Goal: Find specific page/section: Find specific page/section

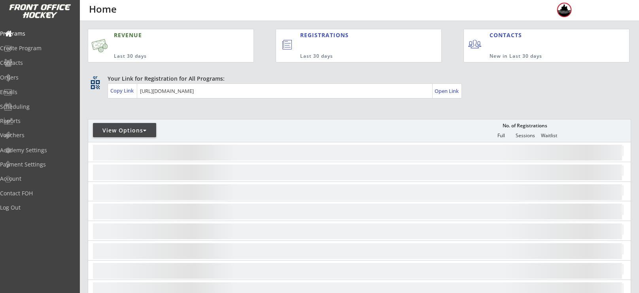
click at [30, 75] on div "Orders" at bounding box center [37, 78] width 75 height 6
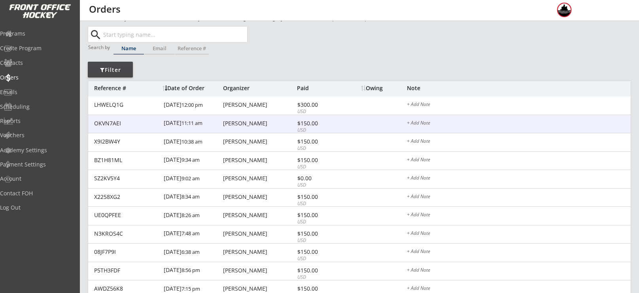
scroll to position [13, 0]
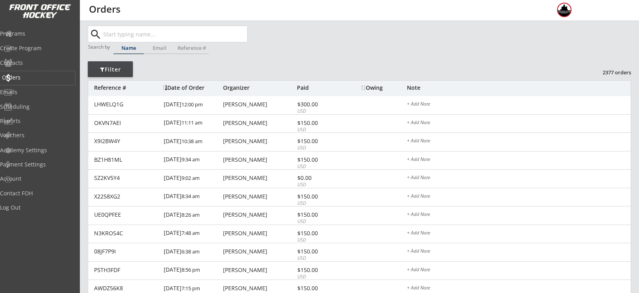
click at [38, 75] on div "Orders" at bounding box center [37, 78] width 71 height 6
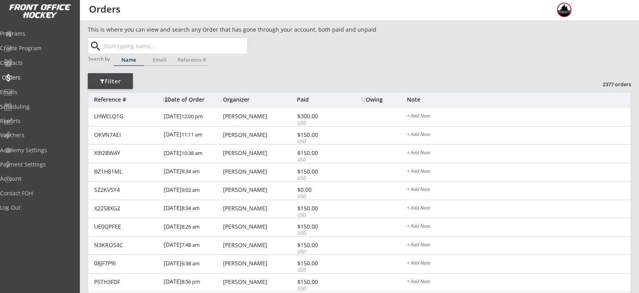
scroll to position [0, 0]
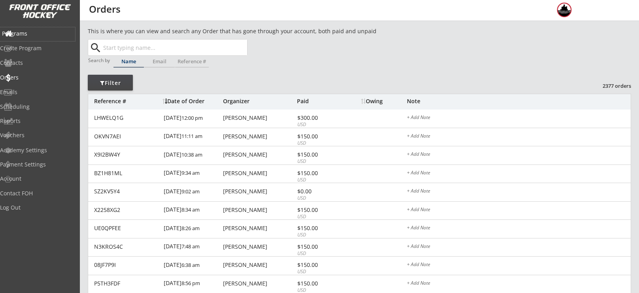
click at [30, 38] on div "Programs" at bounding box center [37, 34] width 75 height 14
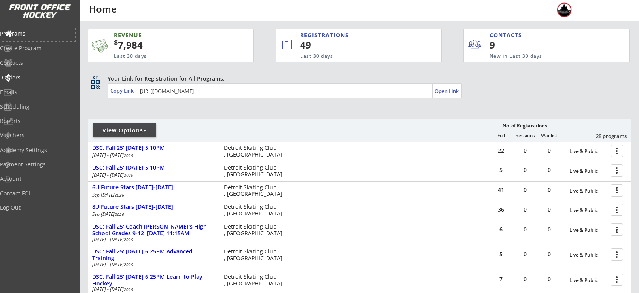
click at [42, 77] on div "Orders" at bounding box center [37, 78] width 71 height 6
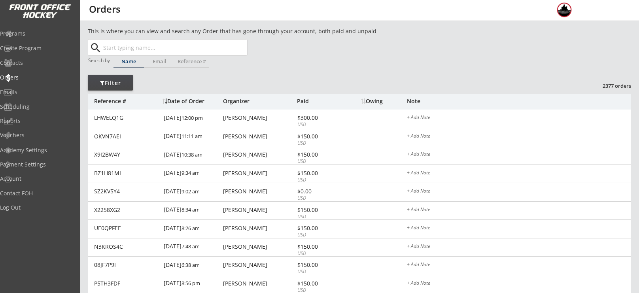
click at [304, 15] on div "Orders" at bounding box center [438, 10] width 876 height 12
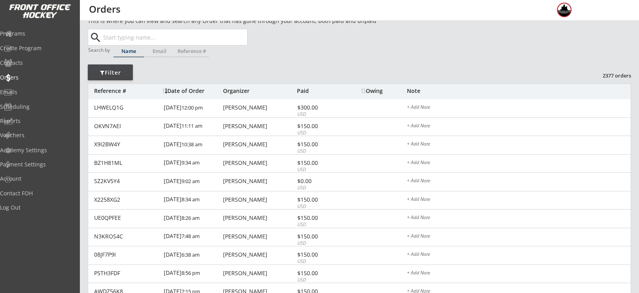
scroll to position [15, 0]
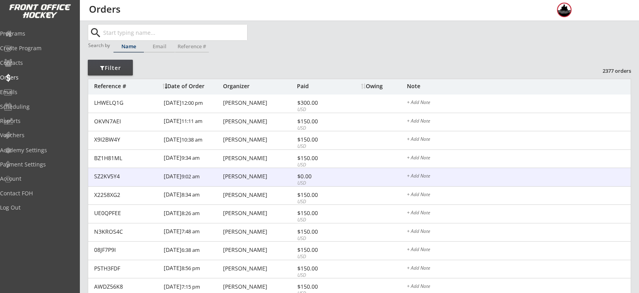
click at [246, 174] on div "[PERSON_NAME]" at bounding box center [259, 177] width 72 height 6
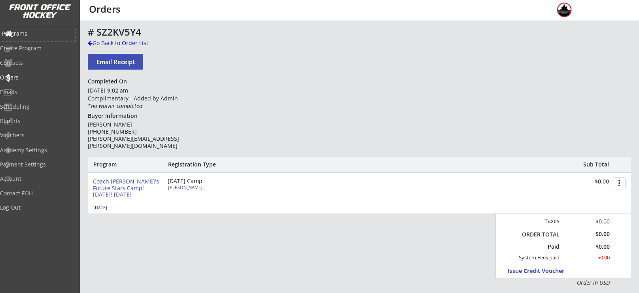
click at [47, 33] on div "Programs" at bounding box center [37, 34] width 71 height 6
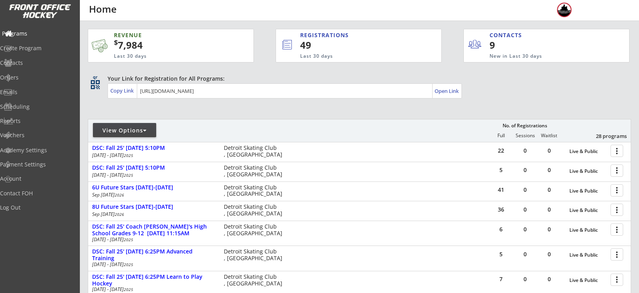
click at [41, 31] on div "Programs" at bounding box center [37, 34] width 71 height 6
click at [34, 78] on div "Orders" at bounding box center [37, 78] width 71 height 6
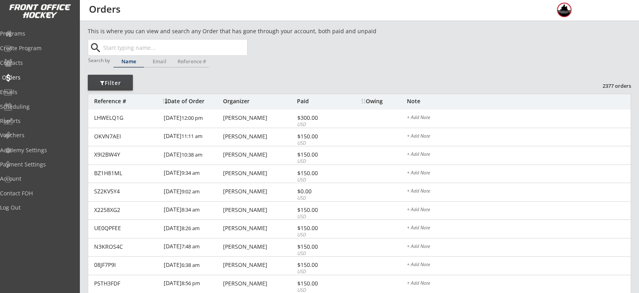
click at [35, 78] on div "Orders" at bounding box center [37, 78] width 71 height 6
click at [45, 36] on div "Programs" at bounding box center [37, 34] width 71 height 6
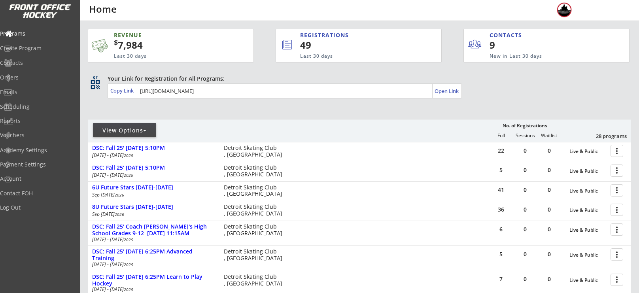
click at [123, 124] on div "View Options" at bounding box center [124, 130] width 63 height 14
select select ""Upcoming Programs""
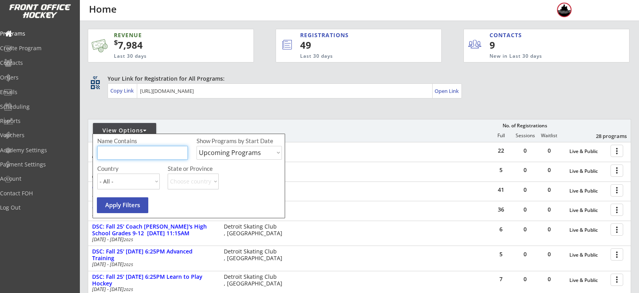
click at [131, 147] on input "input" at bounding box center [142, 153] width 91 height 14
type input "election"
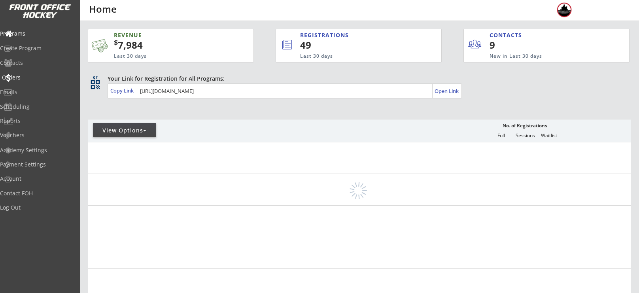
click at [37, 75] on div "Orders" at bounding box center [37, 78] width 71 height 6
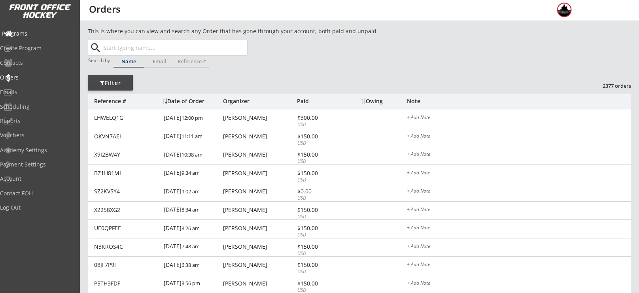
click at [49, 34] on div "Programs" at bounding box center [37, 34] width 71 height 6
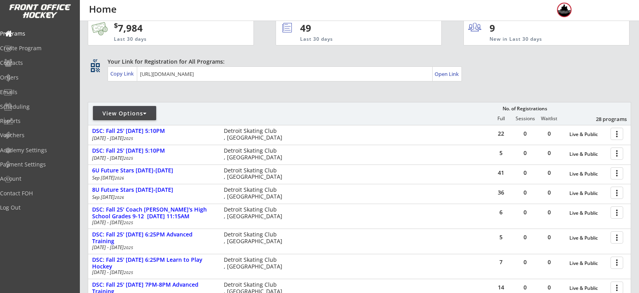
scroll to position [20, 0]
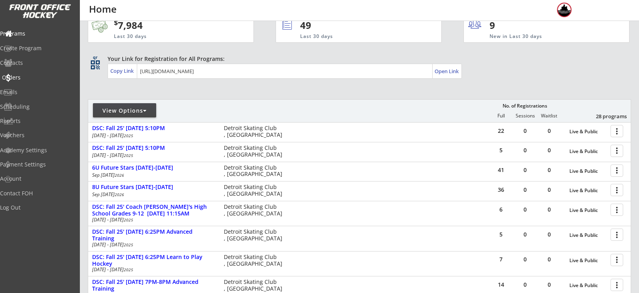
click at [38, 76] on div "Orders" at bounding box center [37, 78] width 71 height 6
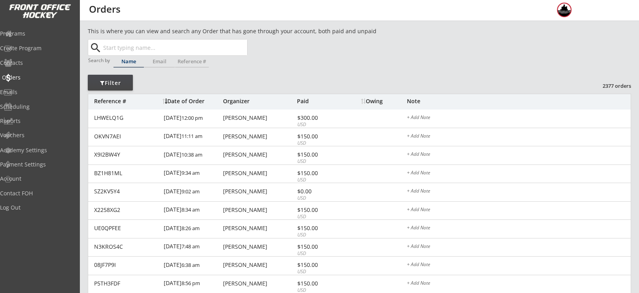
click at [32, 77] on div "Orders" at bounding box center [37, 78] width 71 height 6
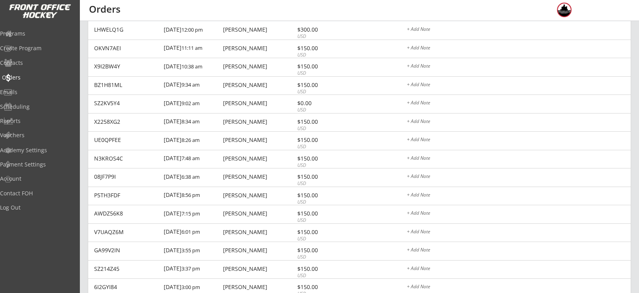
scroll to position [88, 0]
